Goal: Information Seeking & Learning: Learn about a topic

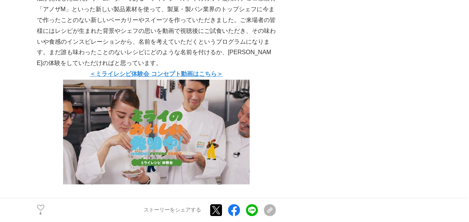
scroll to position [1680, 0]
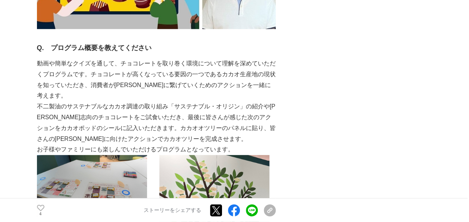
scroll to position [1045, 0]
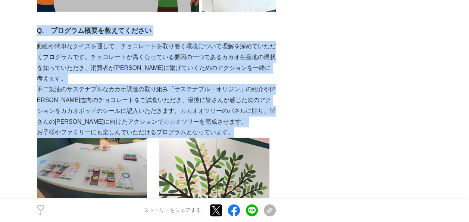
drag, startPoint x: 37, startPoint y: 31, endPoint x: 259, endPoint y: 118, distance: 238.4
copy div "Q.　プログラム概要を教えてください 動画や簡単なクイズを通して、チョコレートを取り巻く環境について理解を深めていただくプログラムです。チョコレートが高くなっ…"
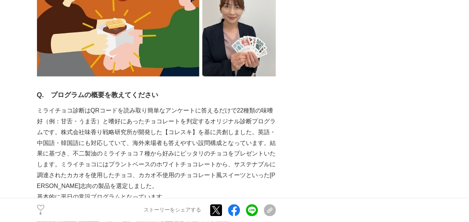
scroll to position [485, 0]
